Goal: Task Accomplishment & Management: Manage account settings

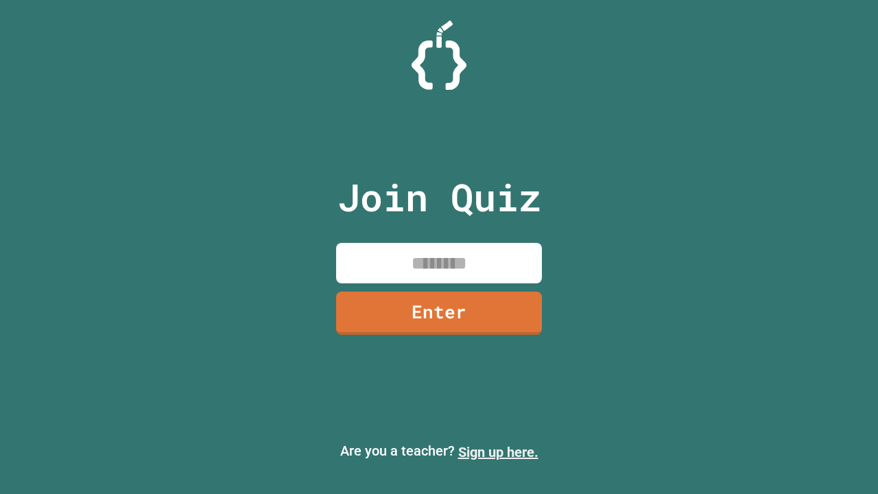
click at [498, 452] on link "Sign up here." at bounding box center [498, 452] width 80 height 16
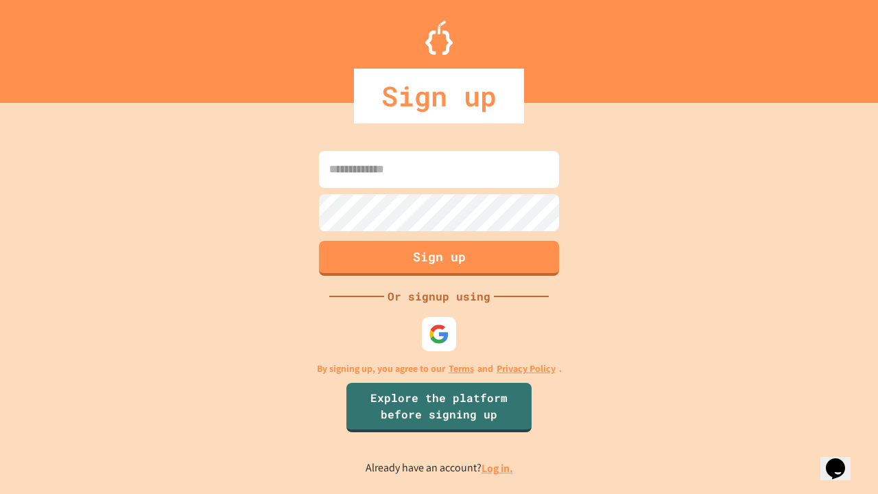
click at [498, 468] on link "Log in." at bounding box center [497, 468] width 32 height 14
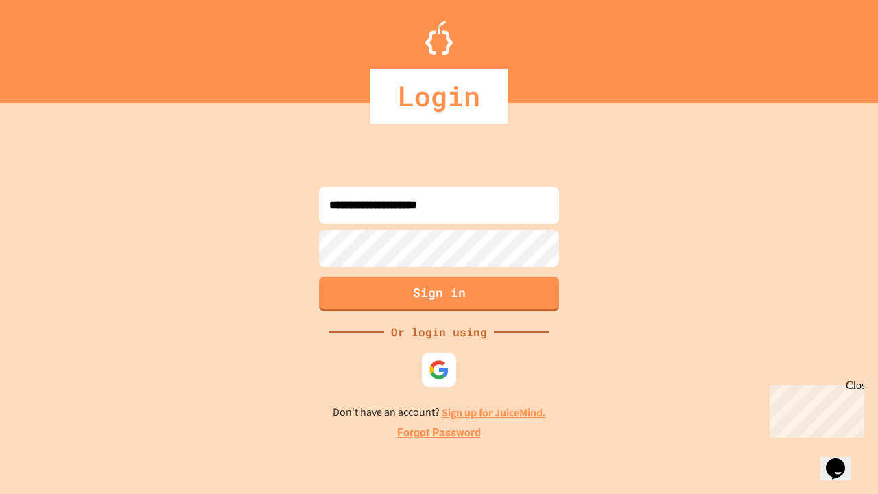
type input "**********"
